Goal: Task Accomplishment & Management: Use online tool/utility

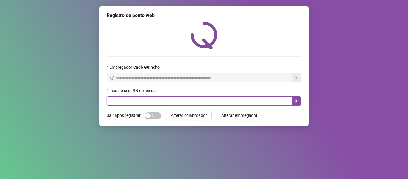
click at [155, 103] on input "text" at bounding box center [200, 101] width 186 height 10
type input "*****"
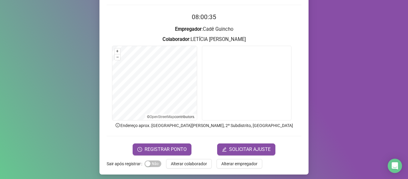
scroll to position [54, 0]
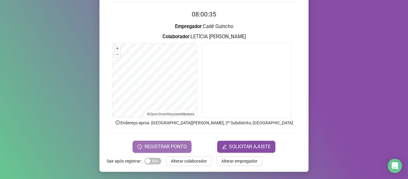
click at [147, 145] on span "REGISTRAR PONTO" at bounding box center [166, 146] width 42 height 7
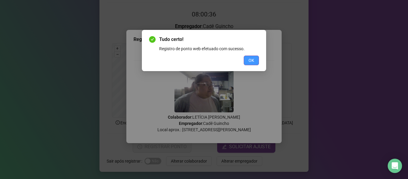
click at [249, 59] on span "OK" at bounding box center [252, 60] width 6 height 7
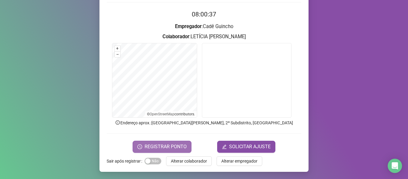
click at [145, 144] on span "REGISTRAR PONTO" at bounding box center [166, 146] width 42 height 7
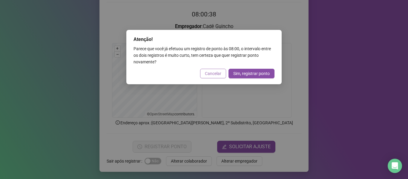
click at [206, 74] on span "Cancelar" at bounding box center [213, 73] width 16 height 7
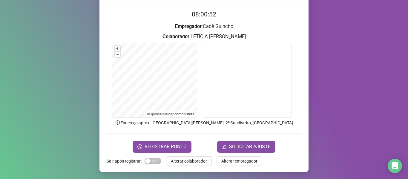
click at [158, 145] on span "REGISTRAR PONTO" at bounding box center [166, 146] width 42 height 7
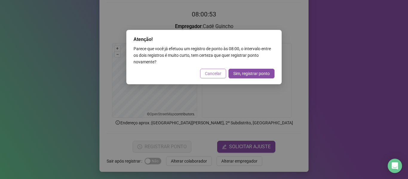
click at [207, 74] on span "Cancelar" at bounding box center [213, 73] width 16 height 7
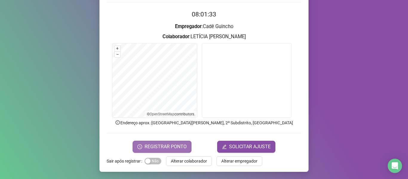
click at [170, 147] on span "REGISTRAR PONTO" at bounding box center [166, 146] width 42 height 7
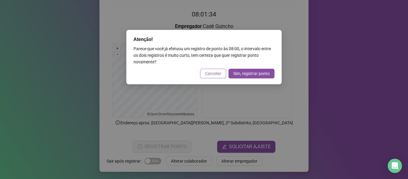
click at [208, 76] on span "Cancelar" at bounding box center [213, 73] width 16 height 7
